Goal: Task Accomplishment & Management: Manage account settings

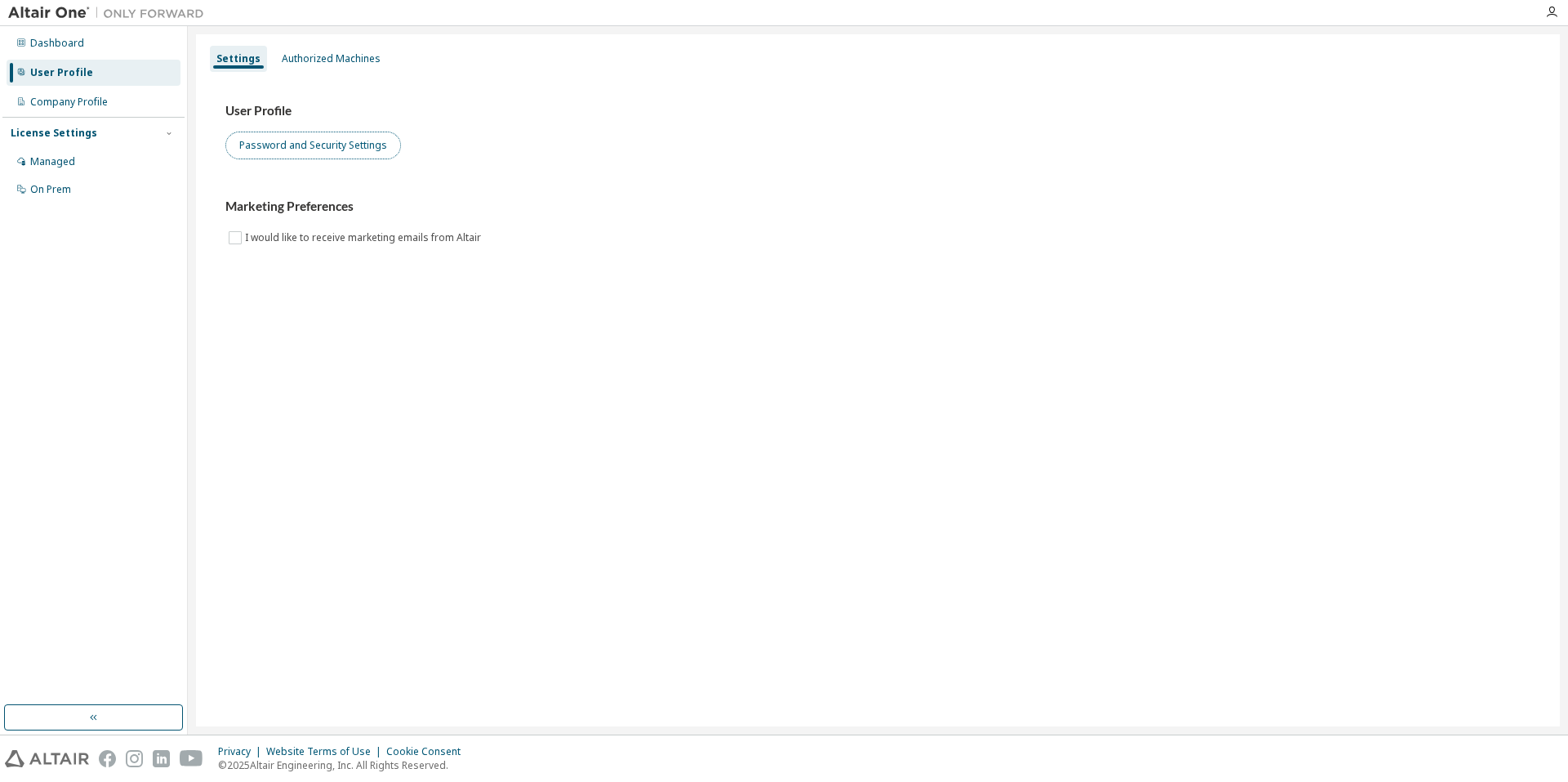
click at [344, 141] on button "Password and Security Settings" at bounding box center [312, 145] width 175 height 27
